Goal: Navigation & Orientation: Find specific page/section

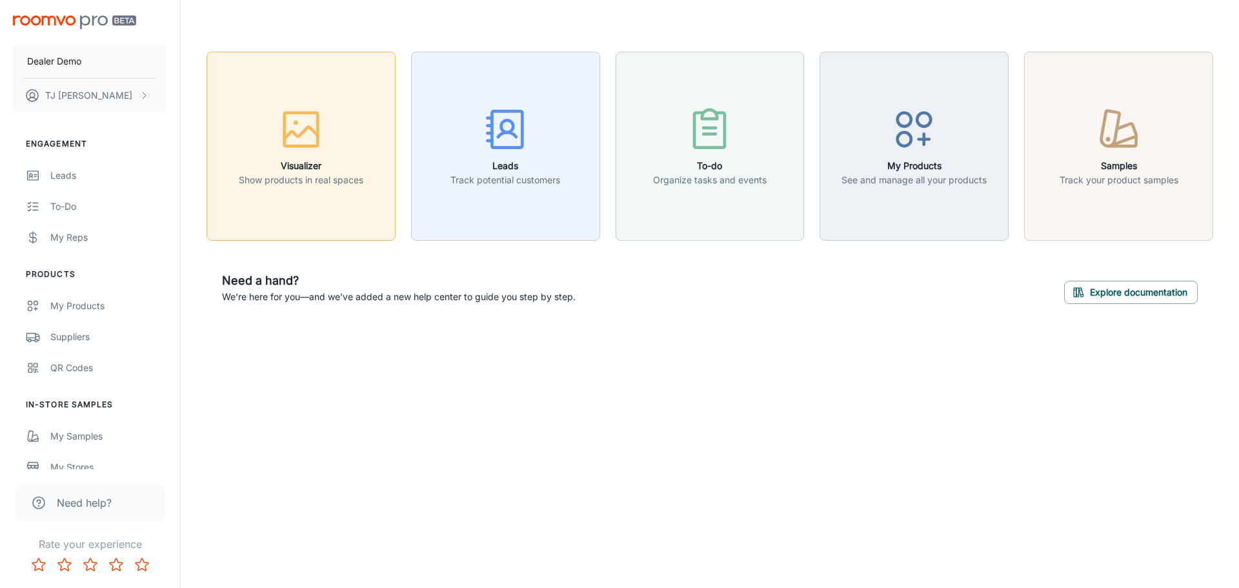
click at [339, 175] on p "Show products in real spaces" at bounding box center [301, 180] width 125 height 14
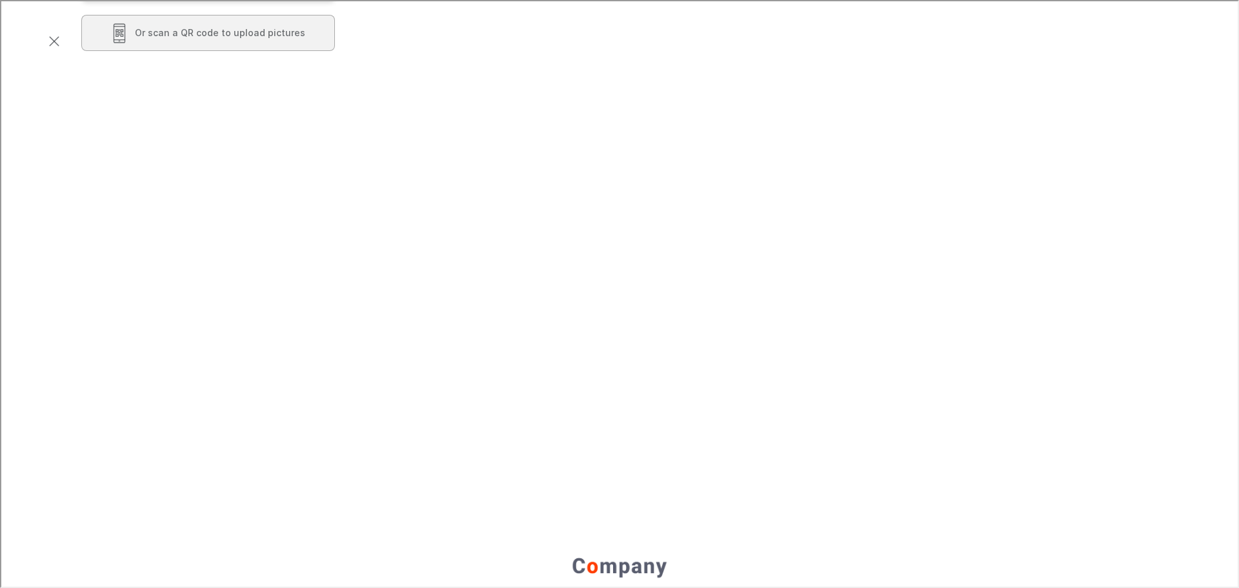
scroll to position [258, 0]
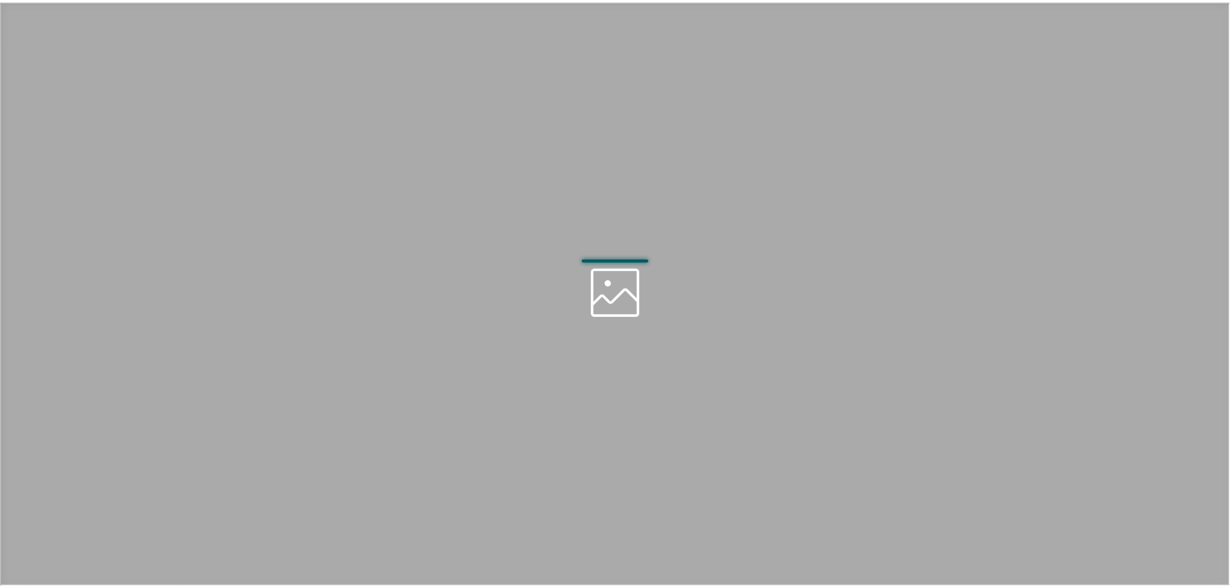
scroll to position [0, 0]
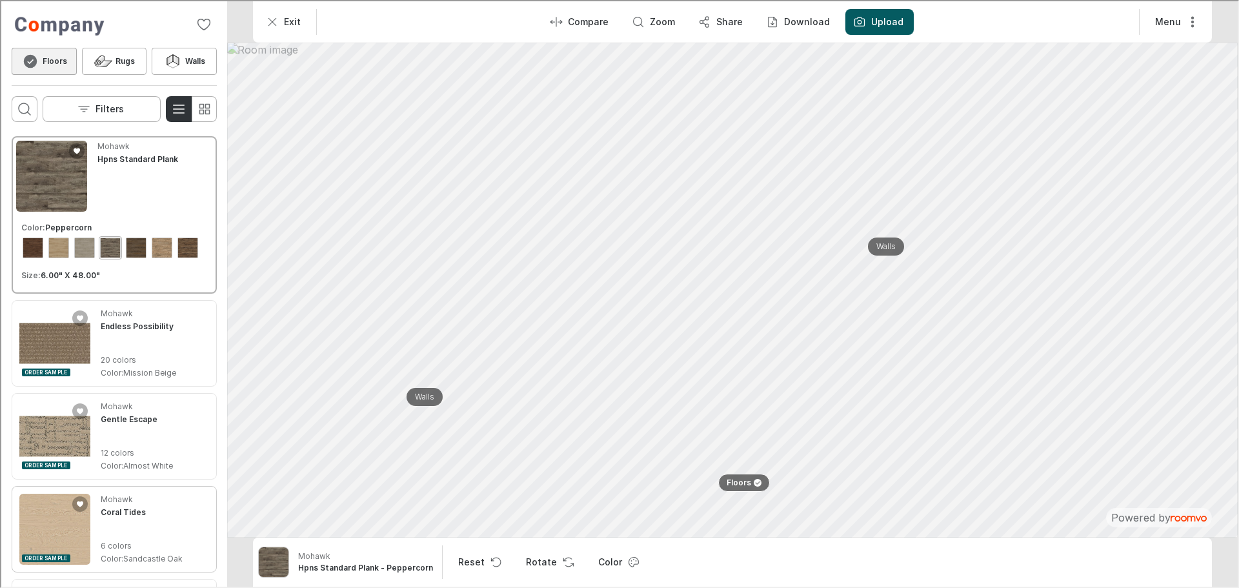
click at [67, 531] on img "See Coral Tides in the room" at bounding box center [53, 527] width 71 height 71
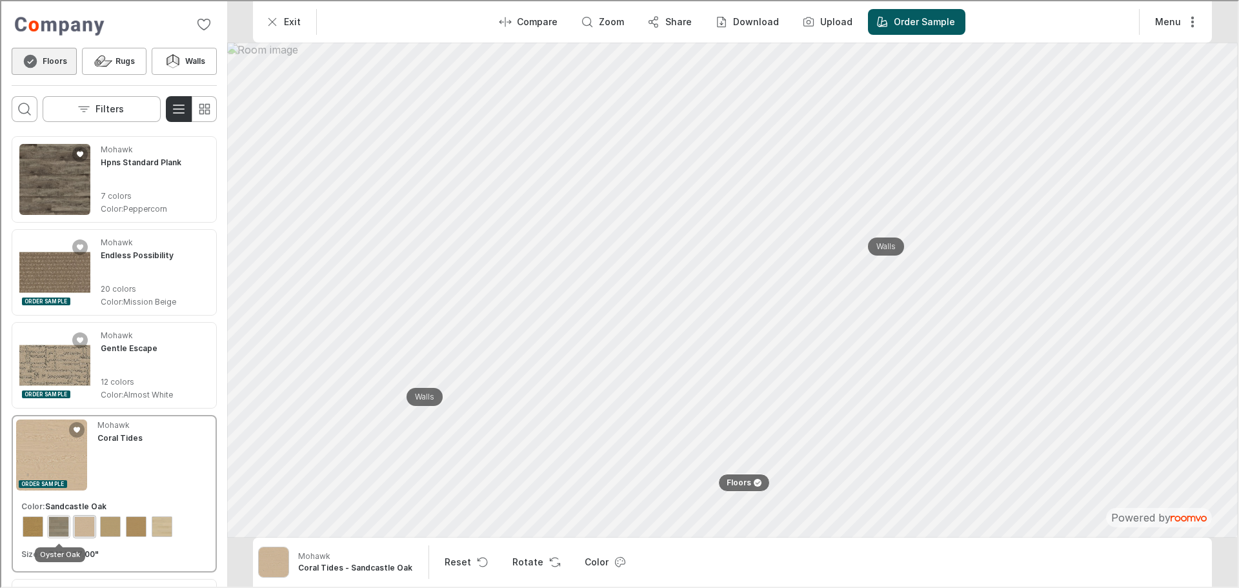
click at [63, 521] on div "View color format Oyster Oak" at bounding box center [57, 525] width 21 height 21
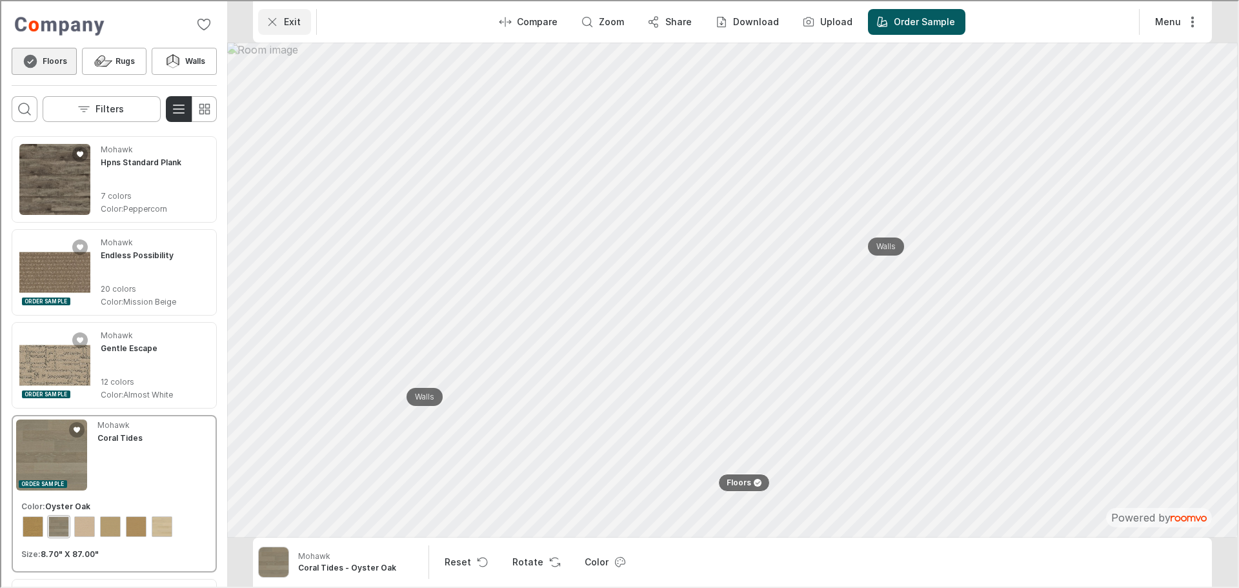
click at [267, 26] on icon "Exit" at bounding box center [271, 20] width 13 height 13
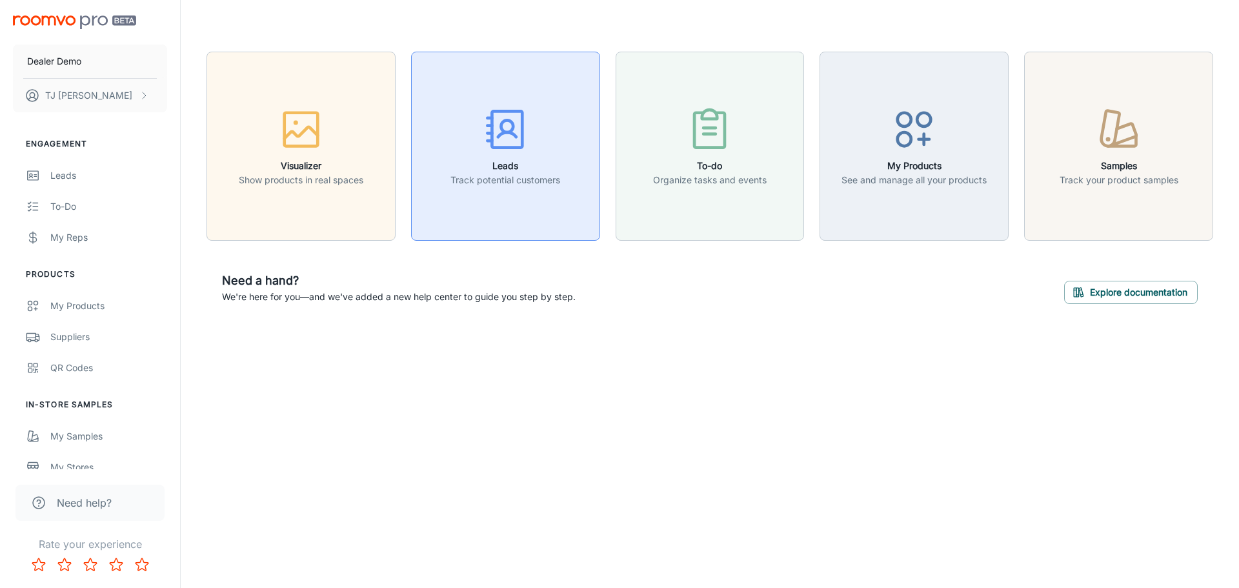
click at [482, 139] on icon "button" at bounding box center [506, 129] width 48 height 48
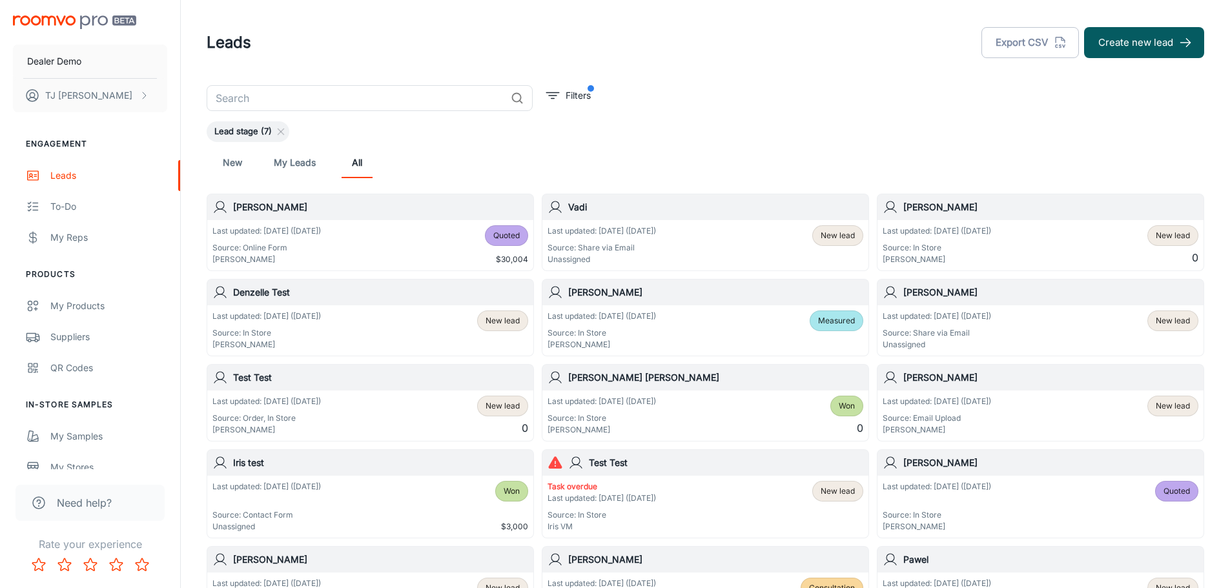
click at [367, 216] on div "[PERSON_NAME]" at bounding box center [370, 207] width 326 height 26
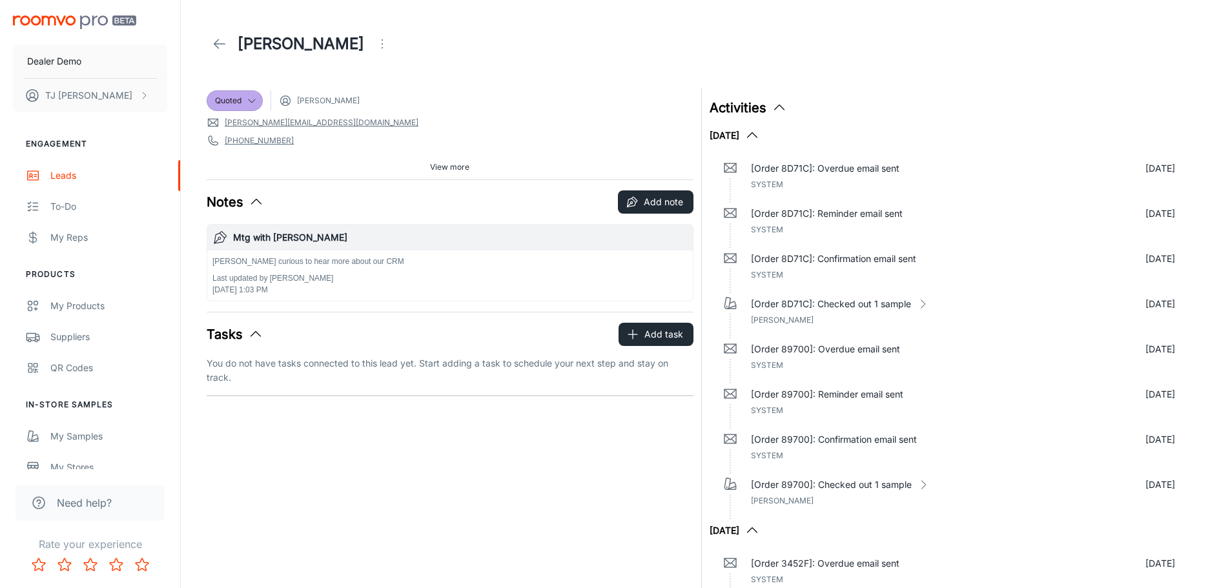
click at [216, 43] on polyline at bounding box center [216, 43] width 5 height 9
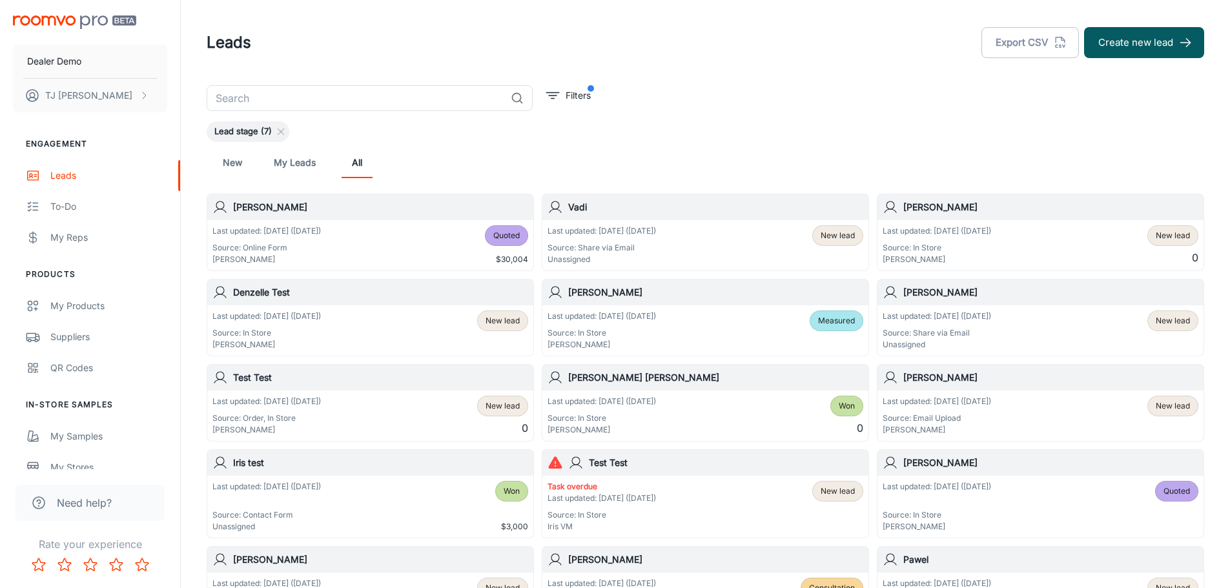
click at [36, 21] on img "scrollable content" at bounding box center [74, 22] width 123 height 14
